Goal: Information Seeking & Learning: Learn about a topic

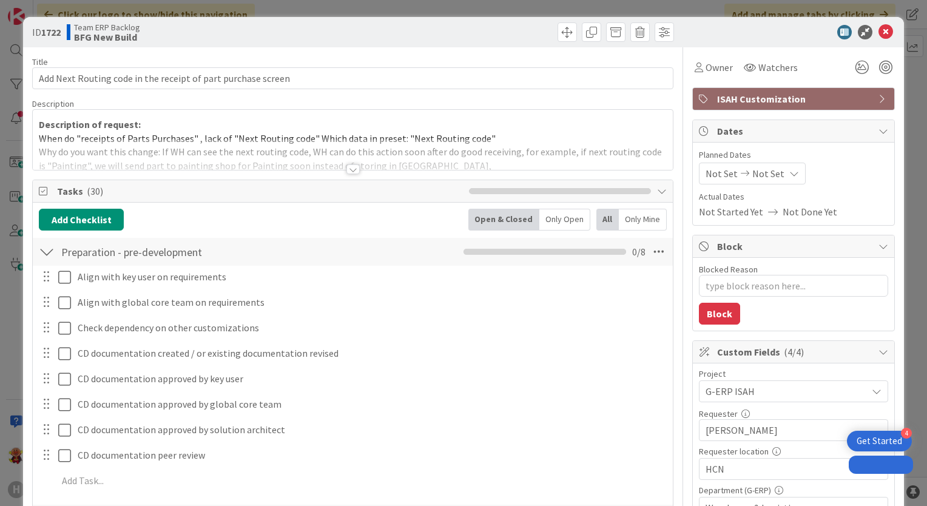
click at [347, 170] on div at bounding box center [352, 169] width 13 height 10
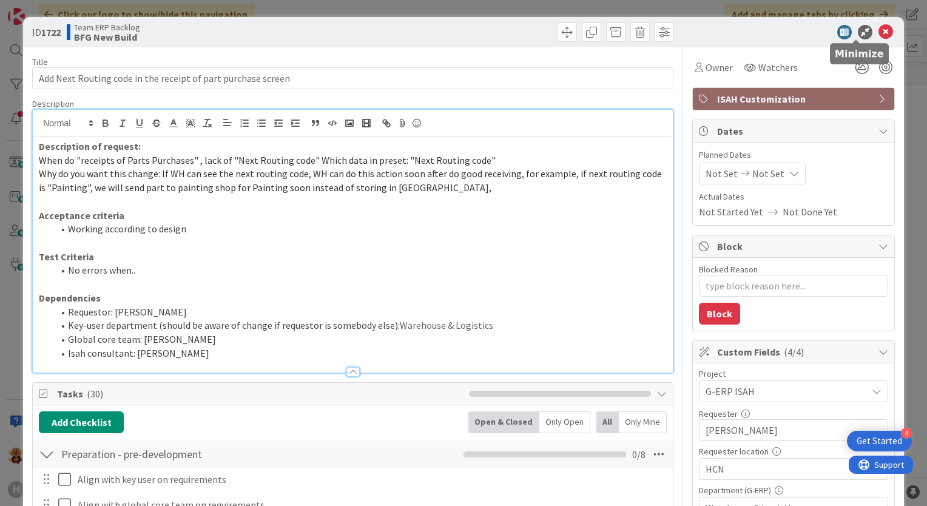
click at [878, 33] on icon at bounding box center [885, 32] width 15 height 15
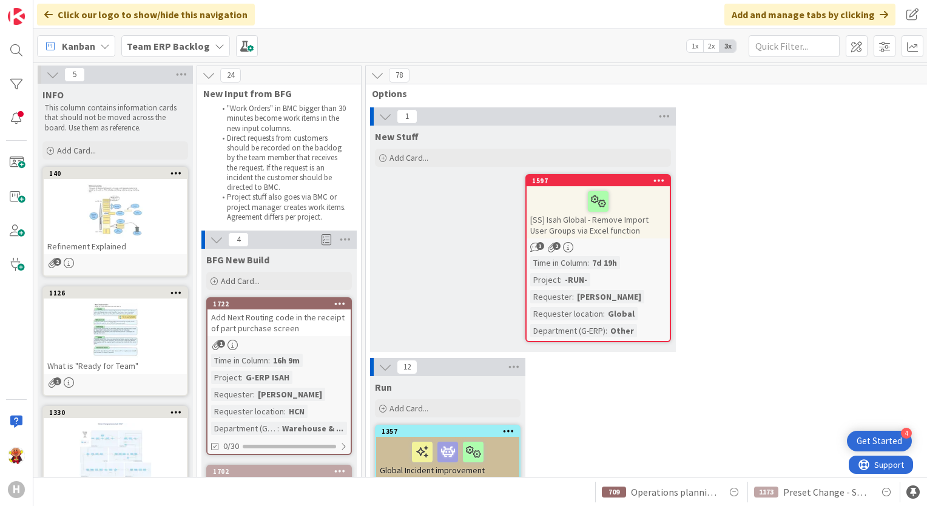
click at [167, 49] on b "Team ERP Backlog" at bounding box center [168, 46] width 83 height 12
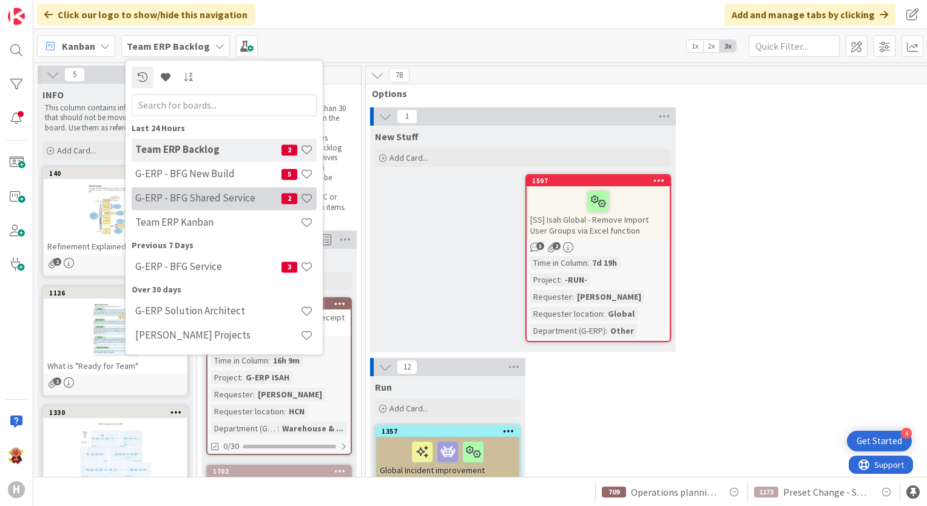
click at [206, 199] on h4 "G-ERP - BFG Shared Service" at bounding box center [208, 198] width 146 height 12
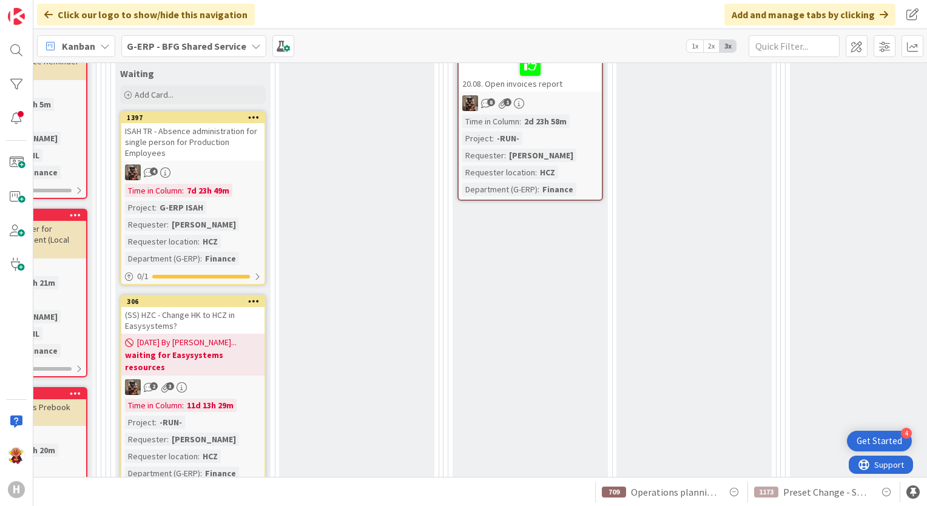
scroll to position [425, 260]
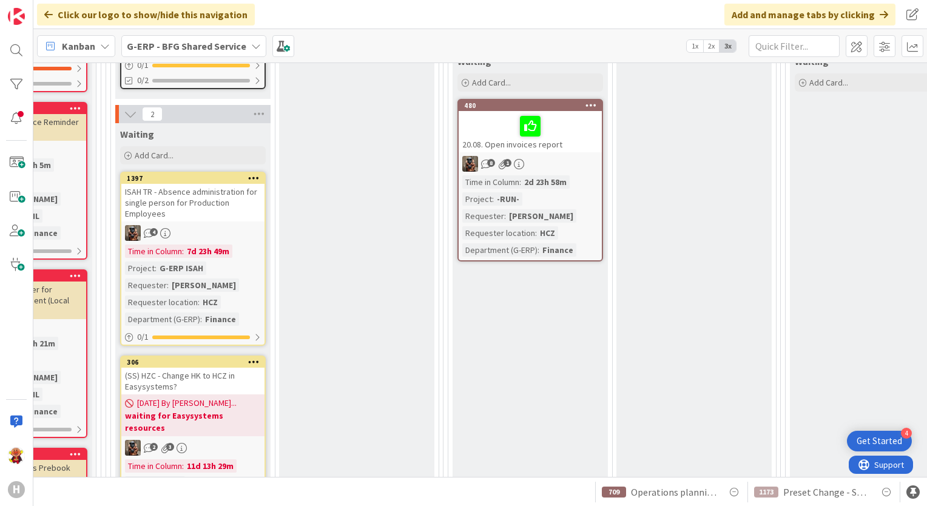
click at [240, 216] on div "ISAH TR - Absence administration for single person for Production Employees" at bounding box center [192, 203] width 143 height 38
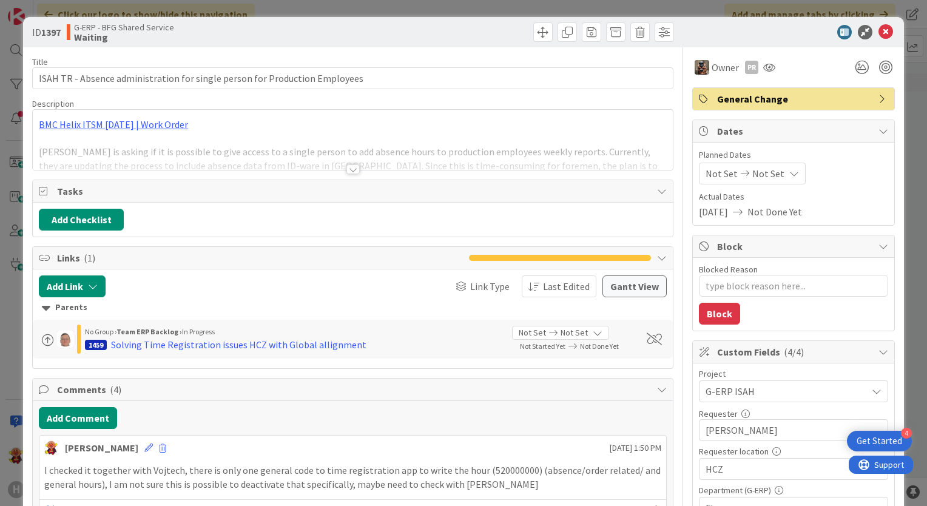
type textarea "x"
click at [346, 166] on div at bounding box center [352, 169] width 13 height 10
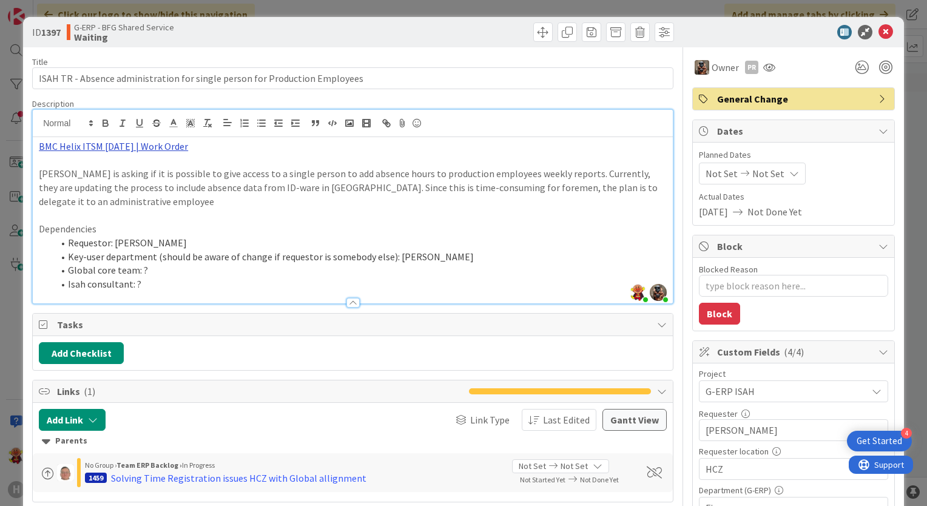
click at [121, 142] on link "BMC Helix ITSM [DATE] | Work Order" at bounding box center [113, 146] width 149 height 12
click at [121, 171] on link "[URL][PERSON_NAME][DOMAIN_NAME]" at bounding box center [108, 170] width 121 height 16
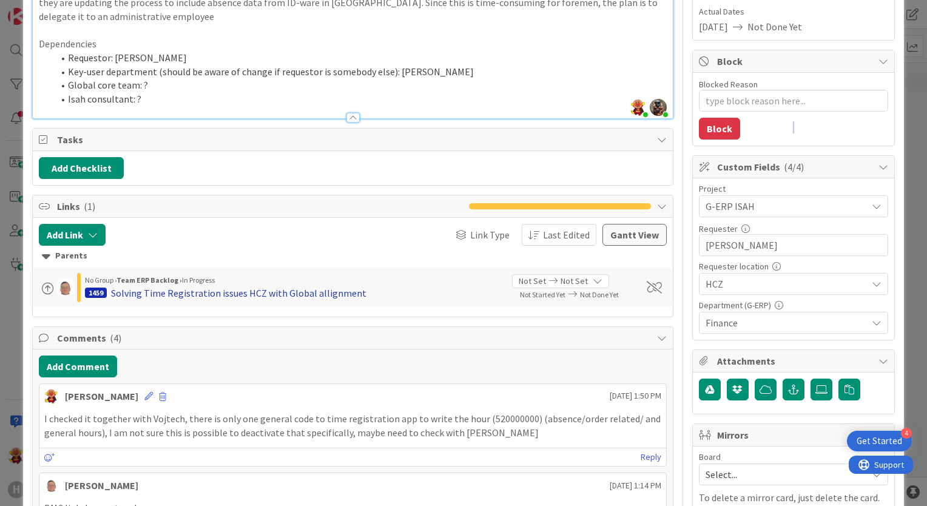
scroll to position [243, 0]
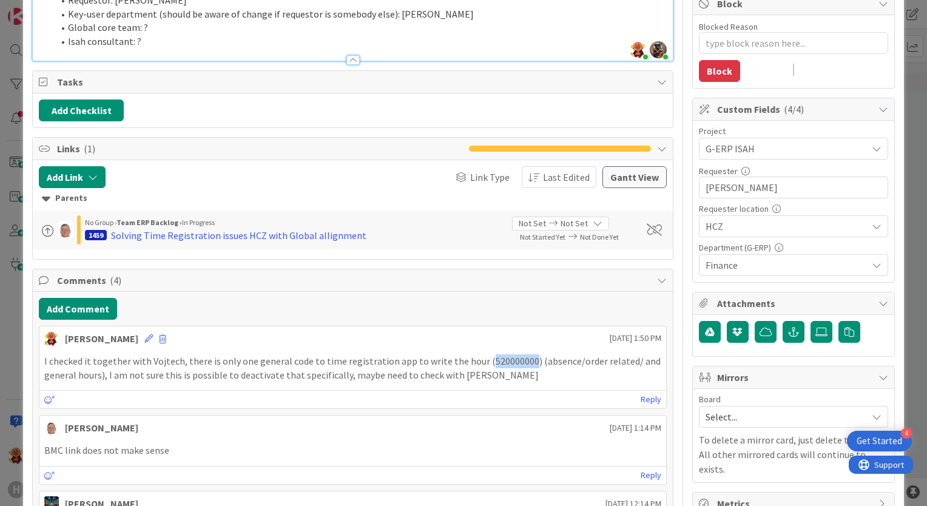
drag, startPoint x: 476, startPoint y: 343, endPoint x: 517, endPoint y: 342, distance: 40.7
click at [517, 354] on p "I checked it together with Vojtech, there is only one general code to time regi…" at bounding box center [352, 367] width 617 height 27
click at [221, 366] on div "I checked it together with Vojtech, there is only one general code to time regi…" at bounding box center [352, 367] width 627 height 37
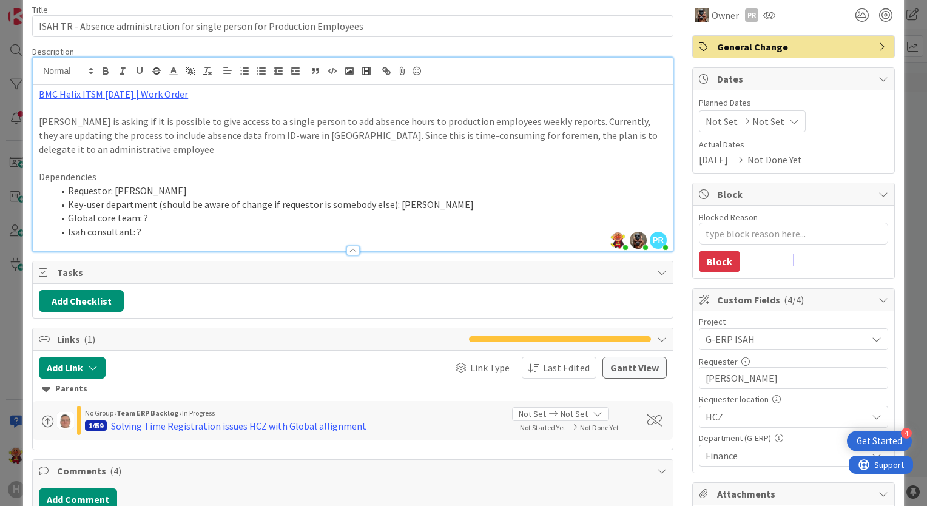
scroll to position [0, 0]
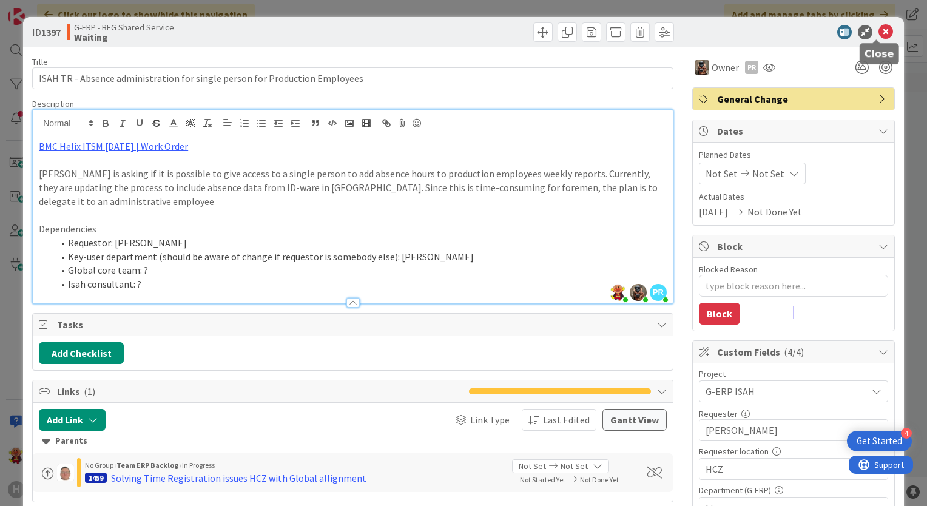
click at [878, 30] on icon at bounding box center [885, 32] width 15 height 15
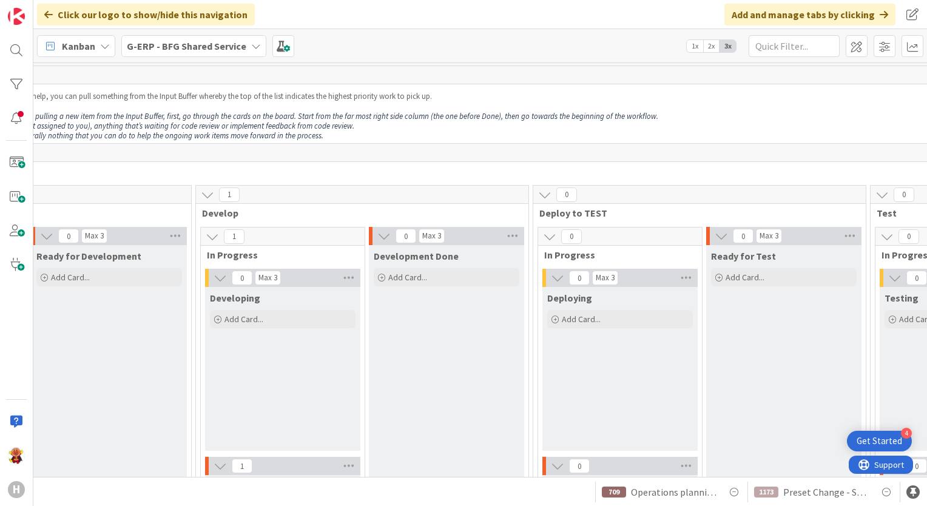
scroll to position [0, 240]
